Goal: Information Seeking & Learning: Check status

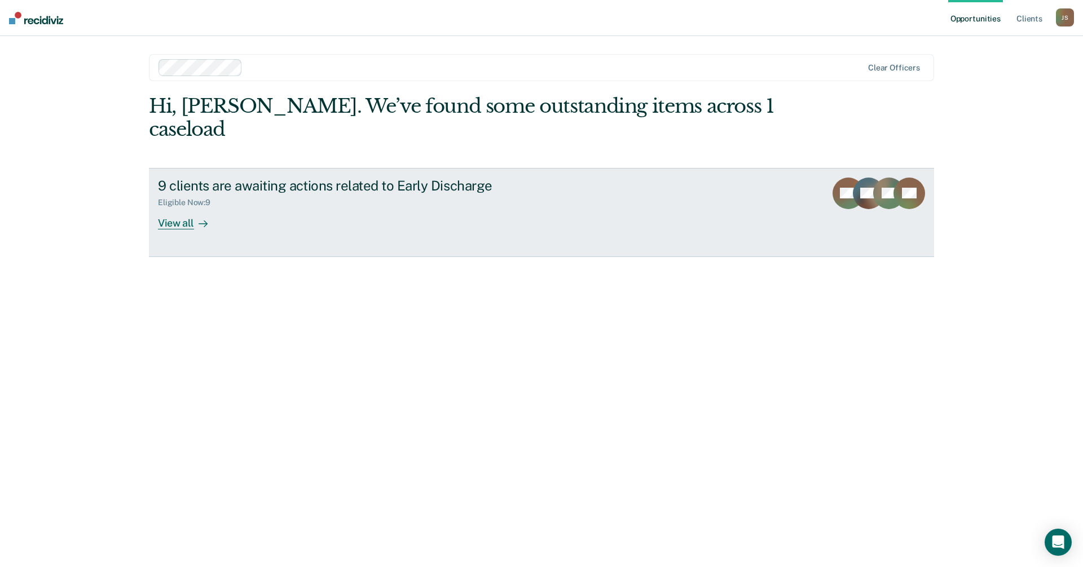
click at [165, 208] on div "View all" at bounding box center [189, 219] width 63 height 22
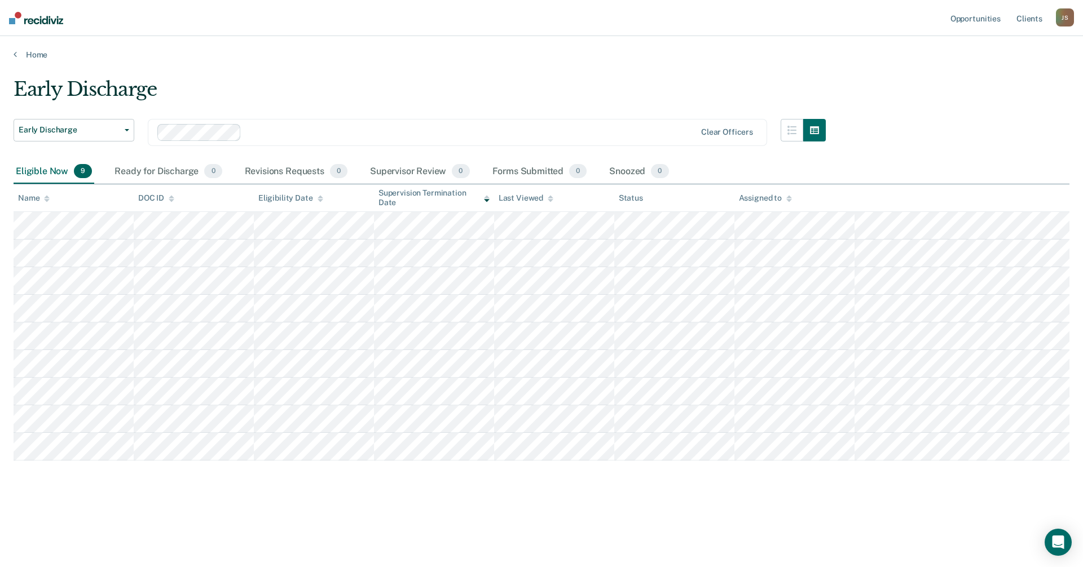
click at [386, 508] on div "Early Discharge Early Discharge Early Discharge Clear officers Eligible Now 9 R…" at bounding box center [542, 298] width 1056 height 441
click at [152, 553] on main "Early Discharge Early Discharge Early Discharge Clear officers Eligible Now 9 R…" at bounding box center [541, 312] width 1083 height 504
click at [252, 523] on main "Early Discharge Early Discharge Early Discharge Clear officers Eligible Now 9 R…" at bounding box center [541, 312] width 1083 height 504
click at [490, 515] on div "Early Discharge Early Discharge Early Discharge Clear officers Eligible Now 9 R…" at bounding box center [542, 298] width 1056 height 441
click at [487, 197] on icon at bounding box center [487, 196] width 6 height 3
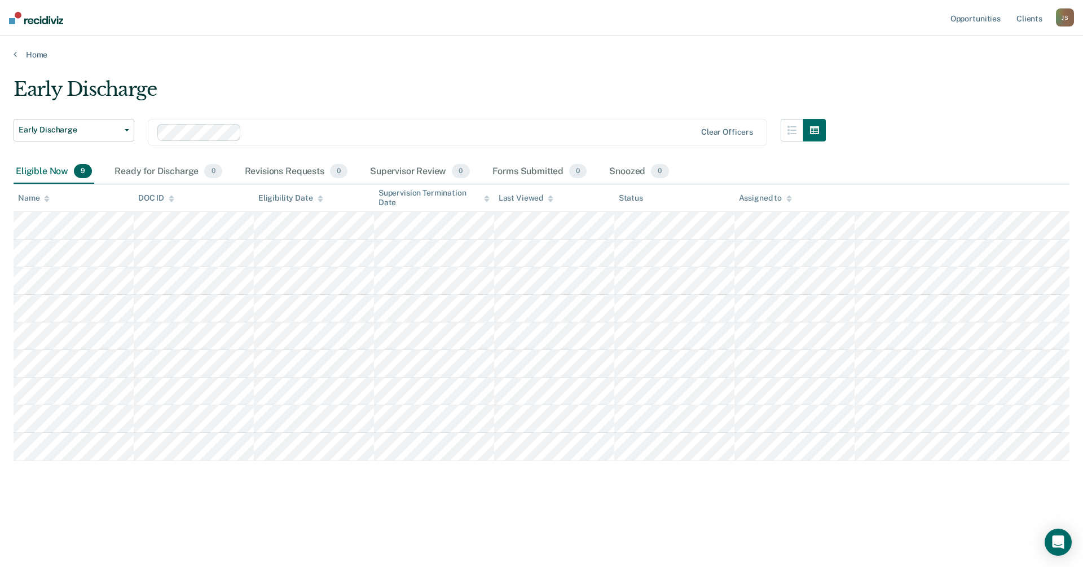
click at [401, 525] on main "Early Discharge Early Discharge Early Discharge Clear officers Eligible Now 9 R…" at bounding box center [541, 312] width 1083 height 504
click at [484, 532] on main "Early Discharge Early Discharge Early Discharge Clear officers Eligible Now 9 R…" at bounding box center [541, 312] width 1083 height 504
click at [432, 530] on main "Early Discharge Early Discharge Early Discharge Clear officers Eligible Now 9 R…" at bounding box center [541, 312] width 1083 height 504
click at [700, 513] on div "Early Discharge Early Discharge Early Discharge Clear officers Eligible Now 9 R…" at bounding box center [542, 298] width 1056 height 441
